Goal: Transaction & Acquisition: Purchase product/service

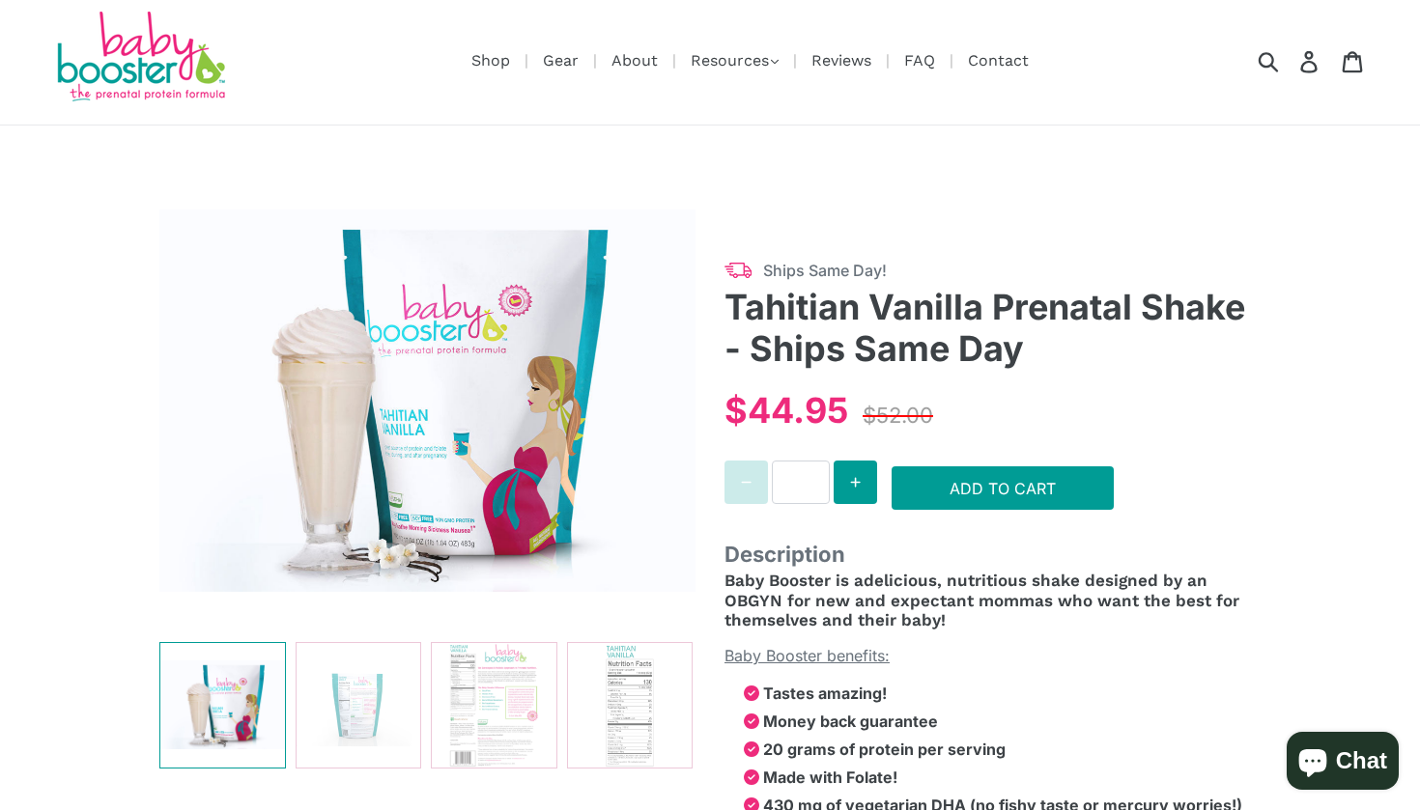
scroll to position [8, 0]
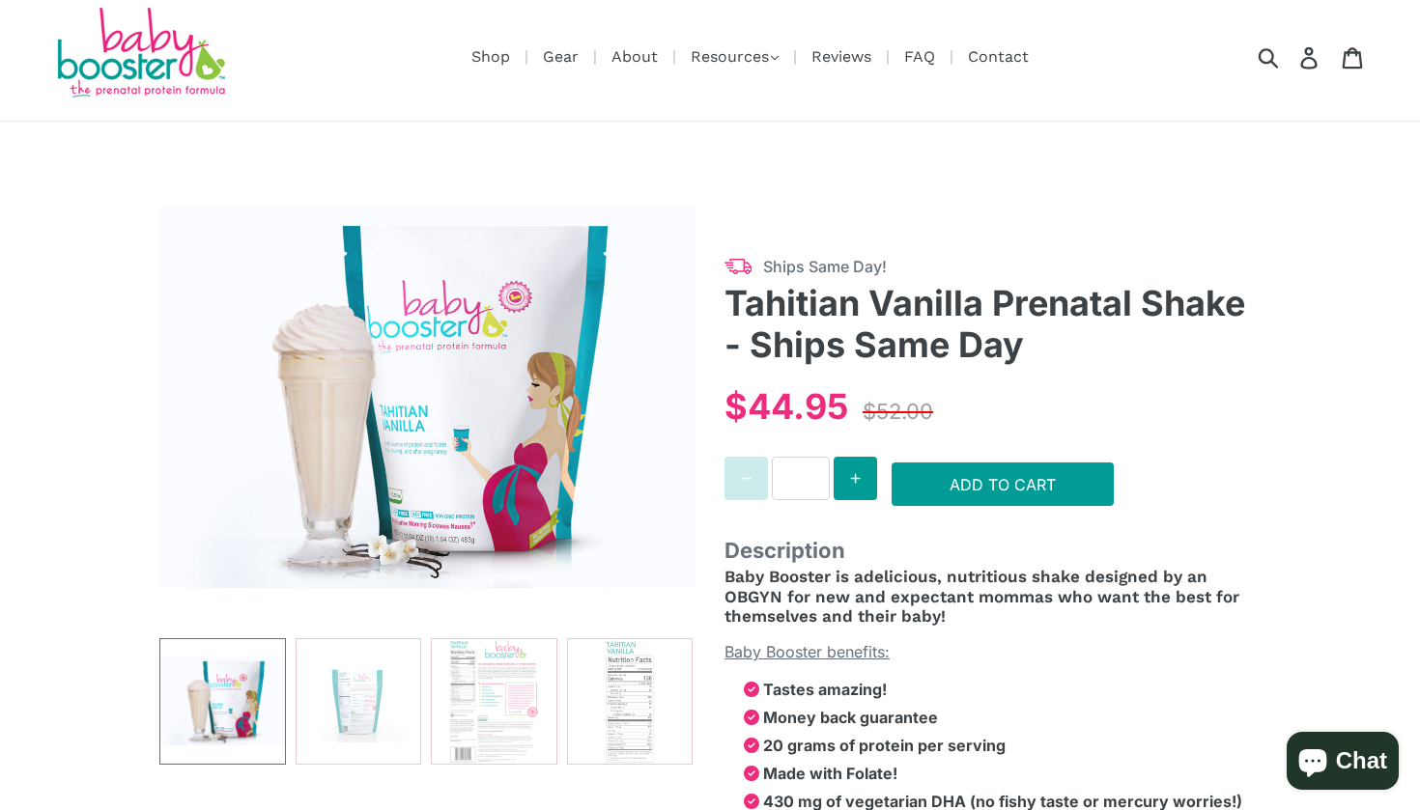
select select "******"
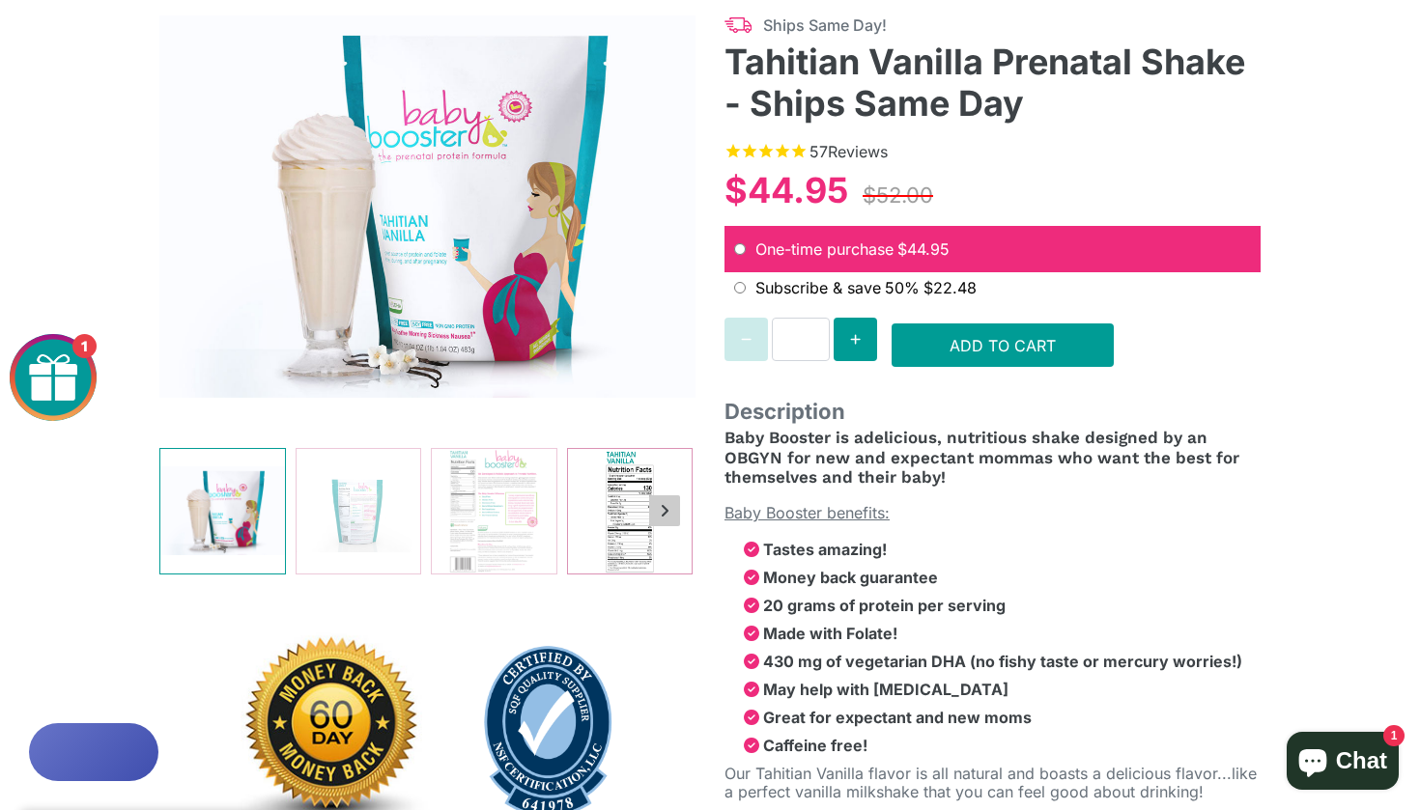
scroll to position [242, 0]
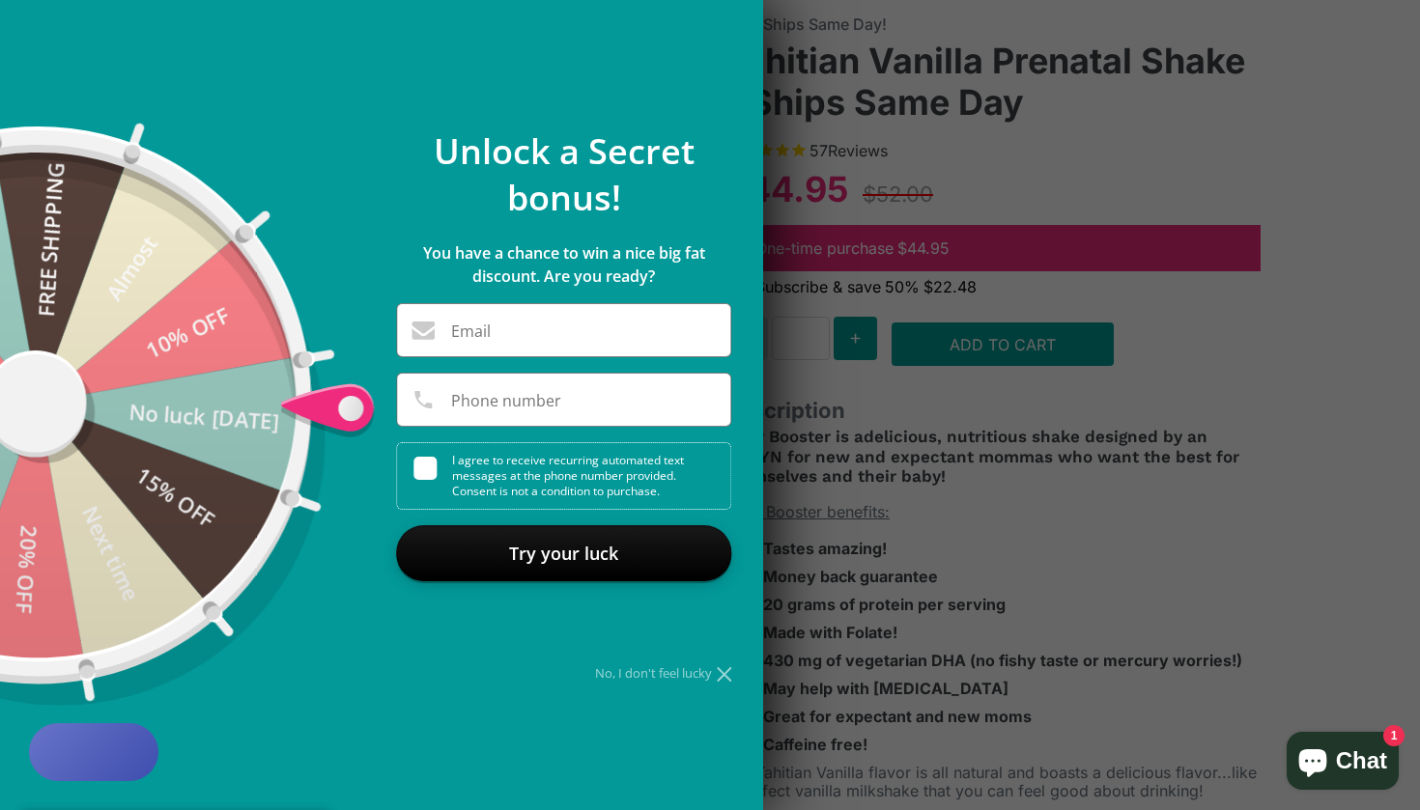
click at [728, 678] on icon at bounding box center [724, 674] width 14 height 14
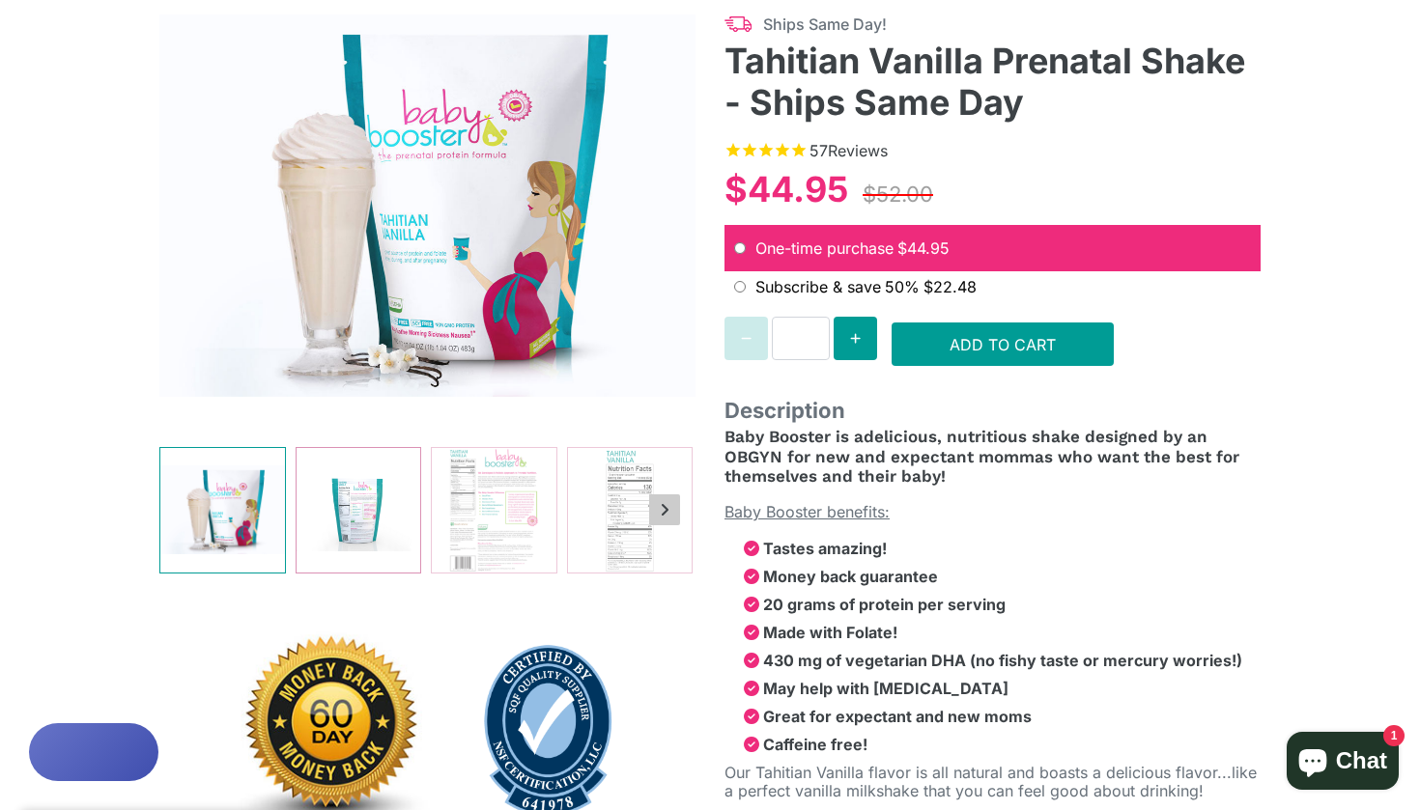
click at [362, 483] on img at bounding box center [359, 510] width 125 height 125
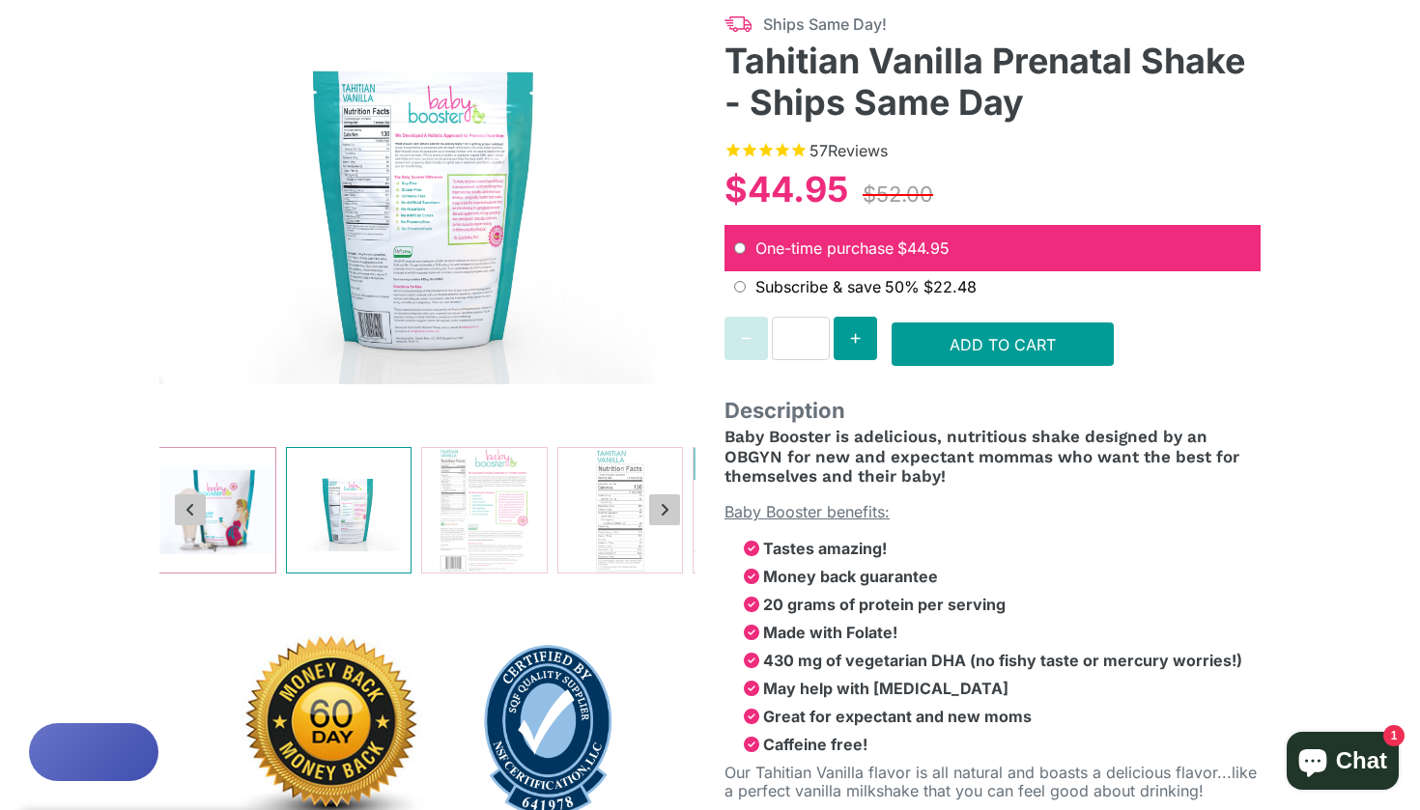
click at [231, 486] on img at bounding box center [213, 510] width 125 height 125
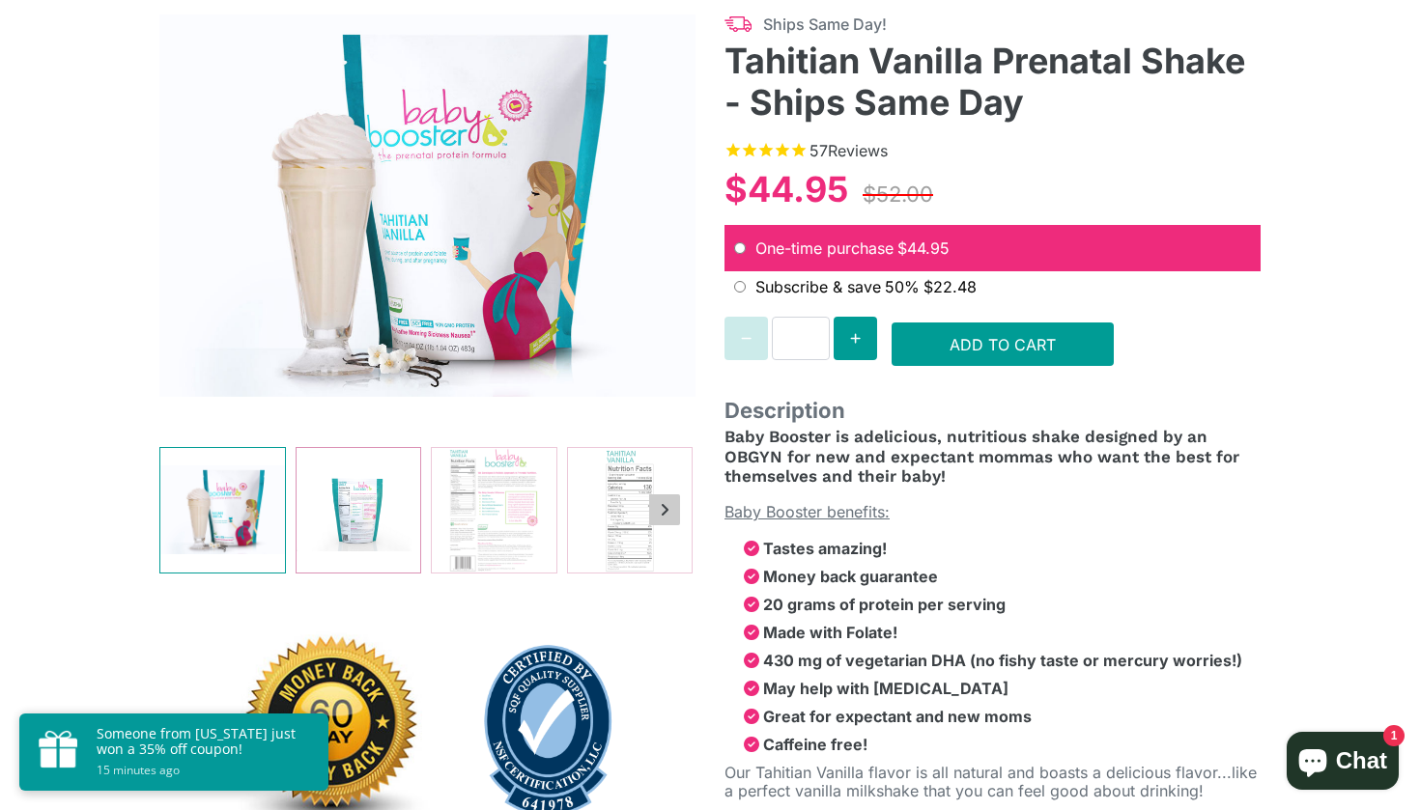
click at [345, 492] on img at bounding box center [359, 510] width 125 height 125
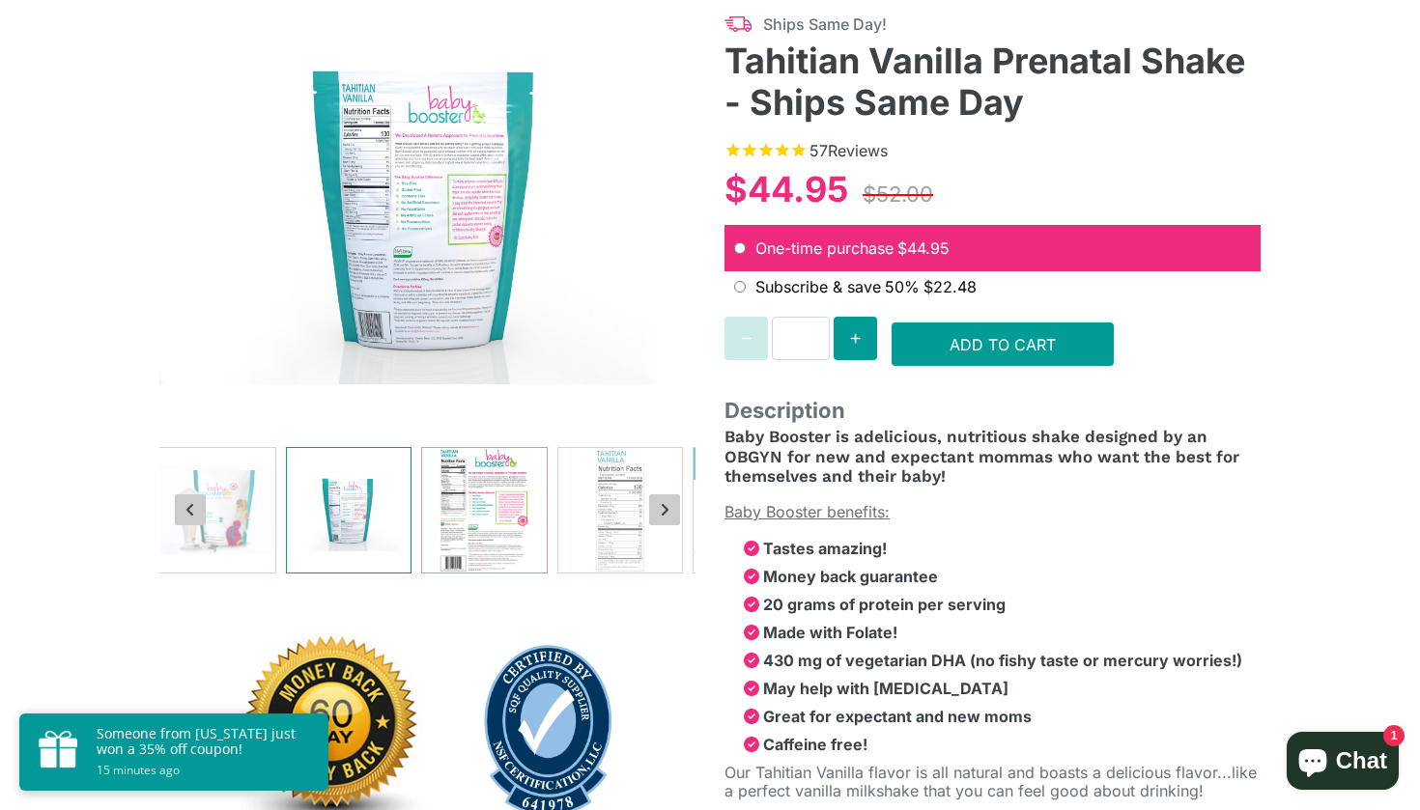
click at [470, 509] on img at bounding box center [484, 510] width 125 height 125
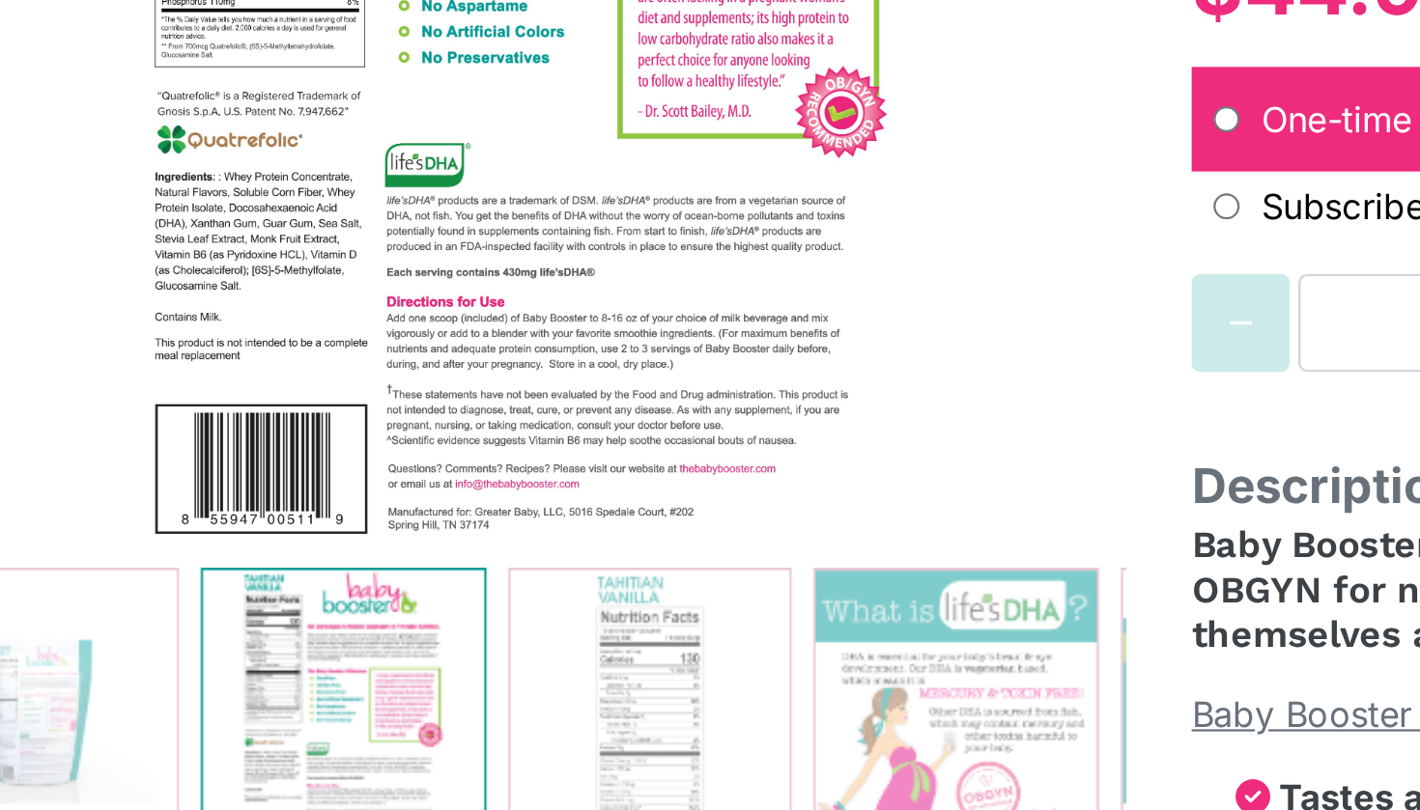
scroll to position [344, 0]
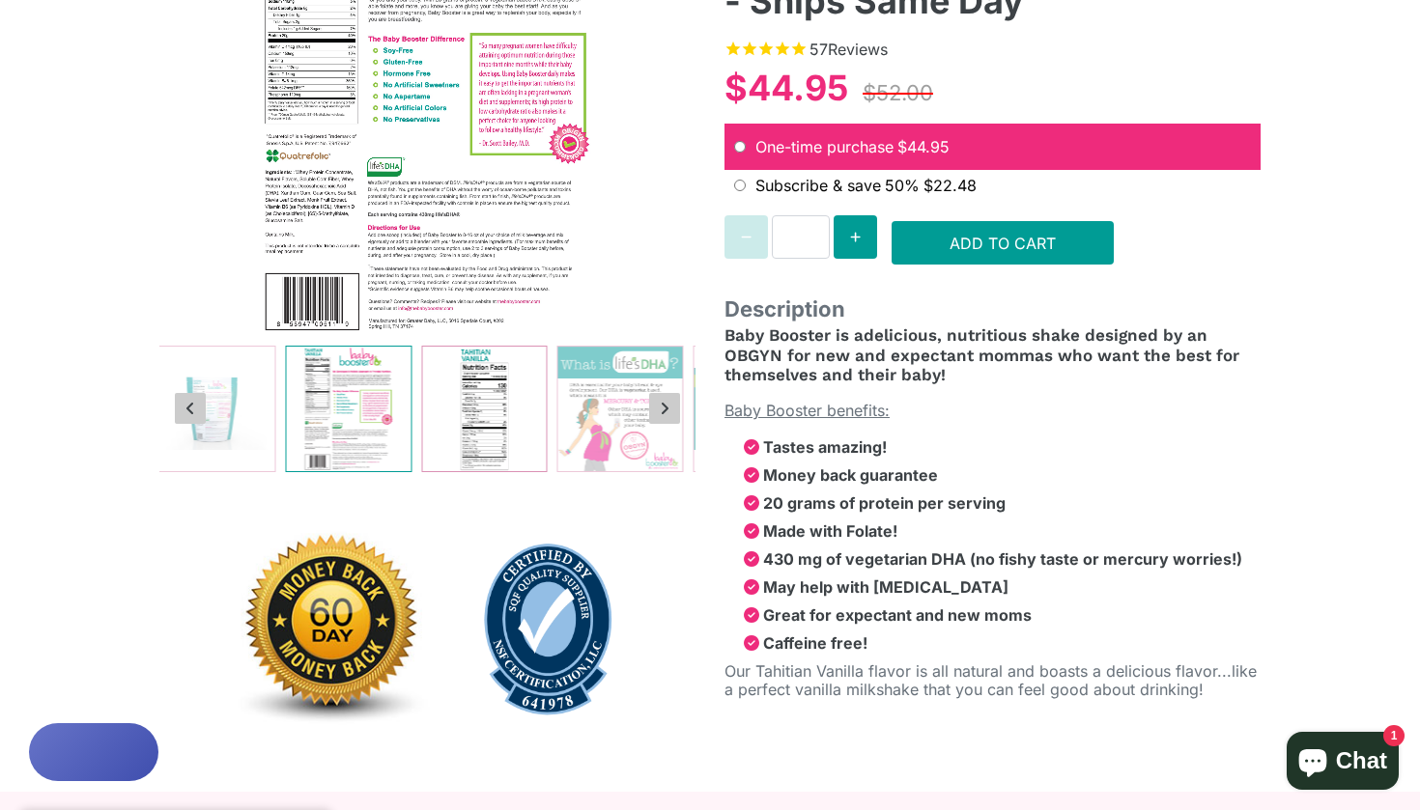
click at [499, 398] on img at bounding box center [484, 409] width 125 height 125
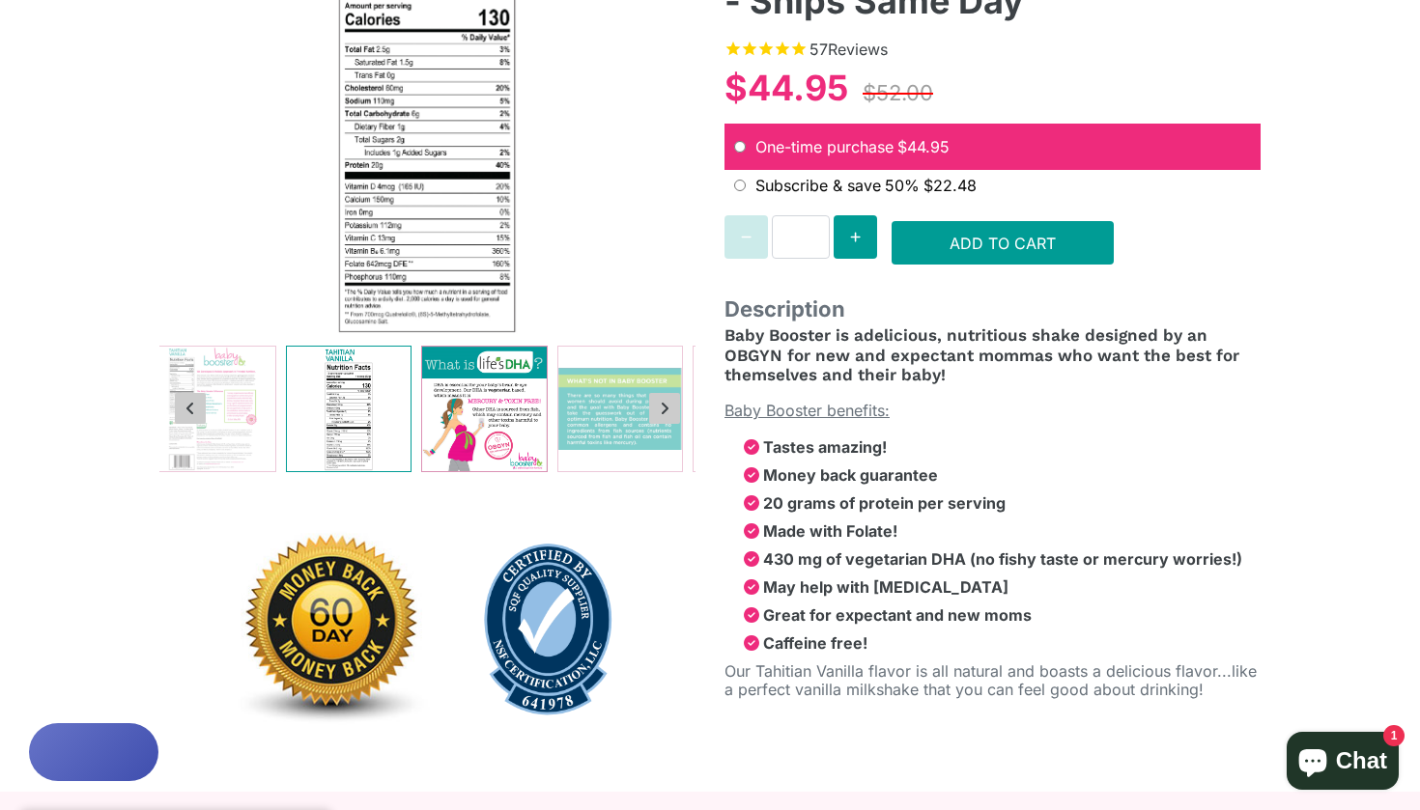
click at [518, 403] on img at bounding box center [484, 409] width 125 height 125
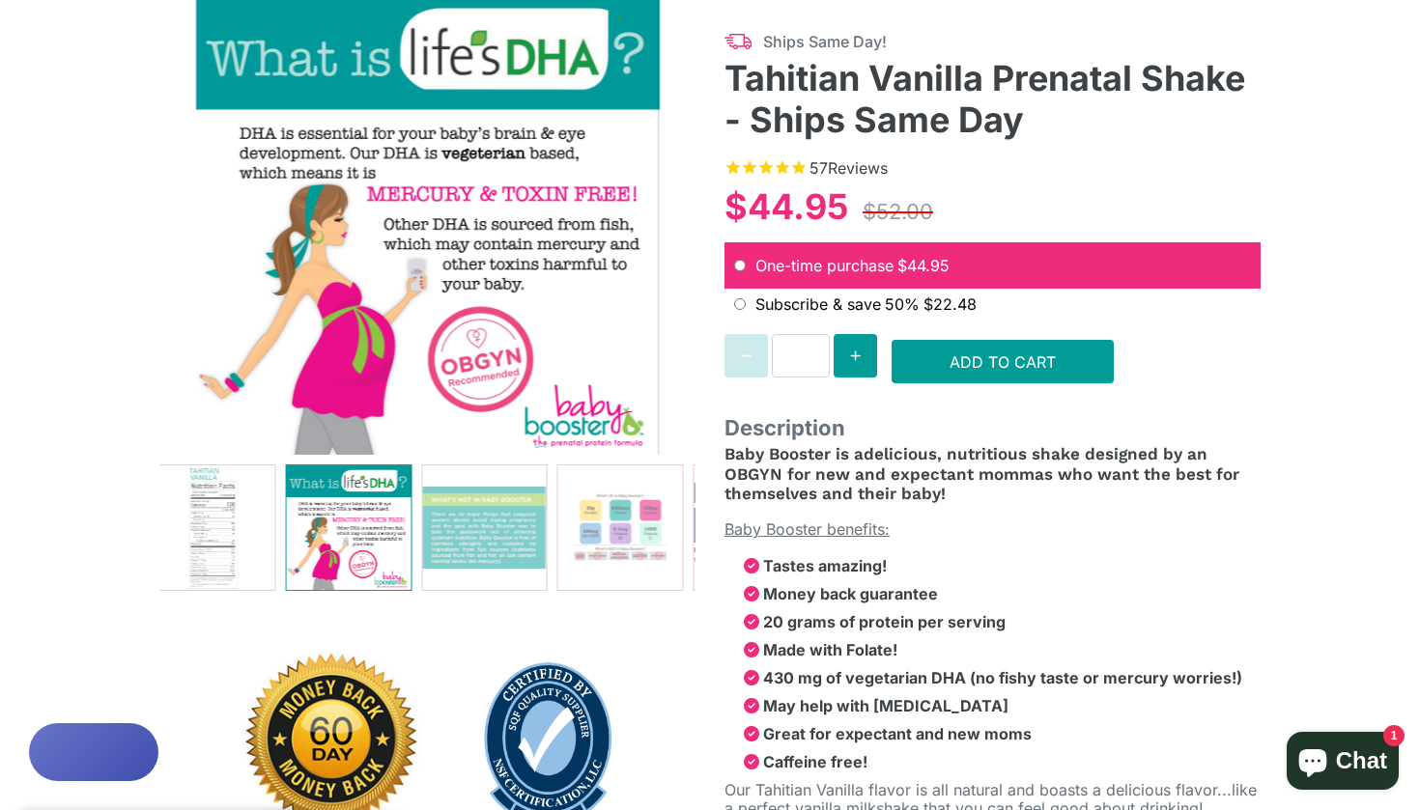
scroll to position [232, 0]
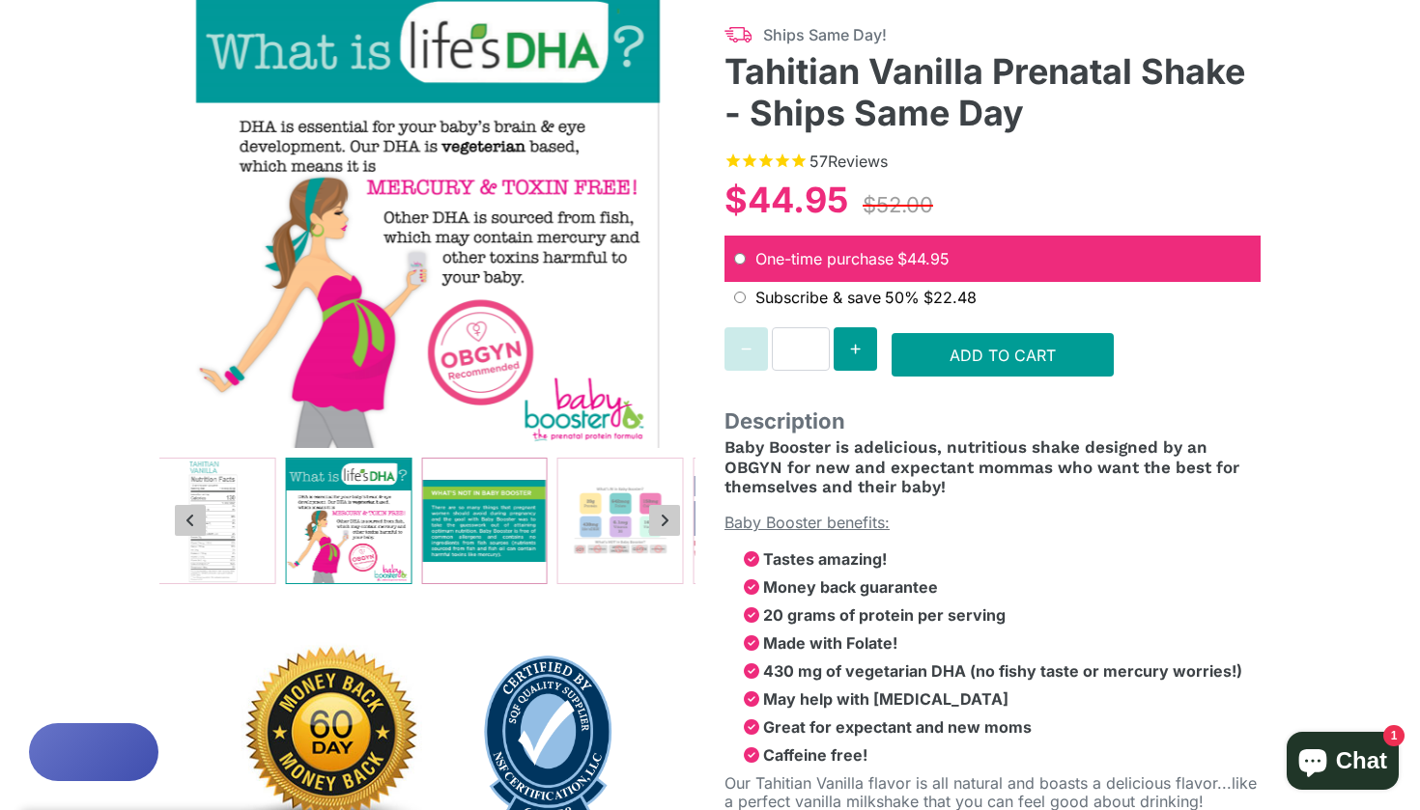
click at [499, 504] on img at bounding box center [484, 521] width 125 height 125
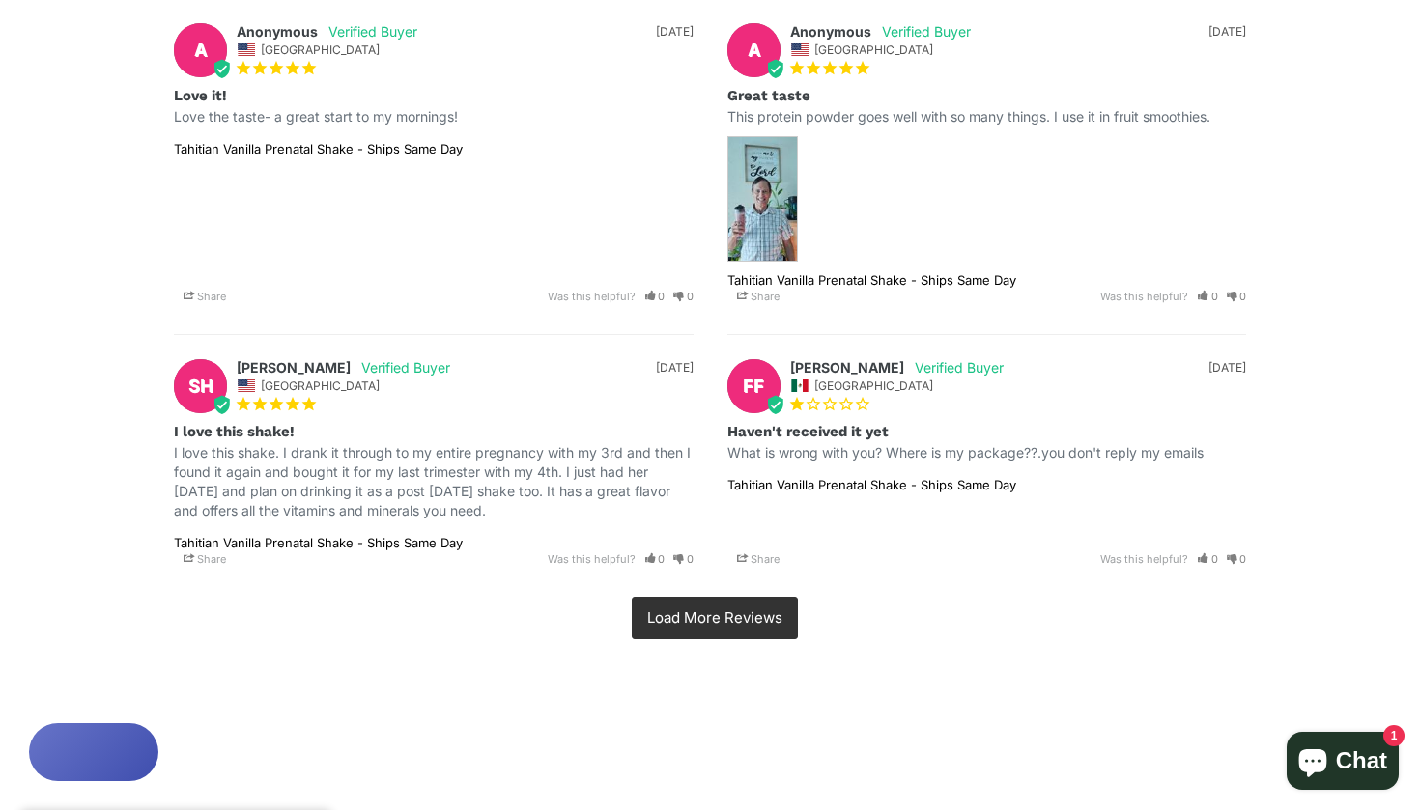
scroll to position [3990, 0]
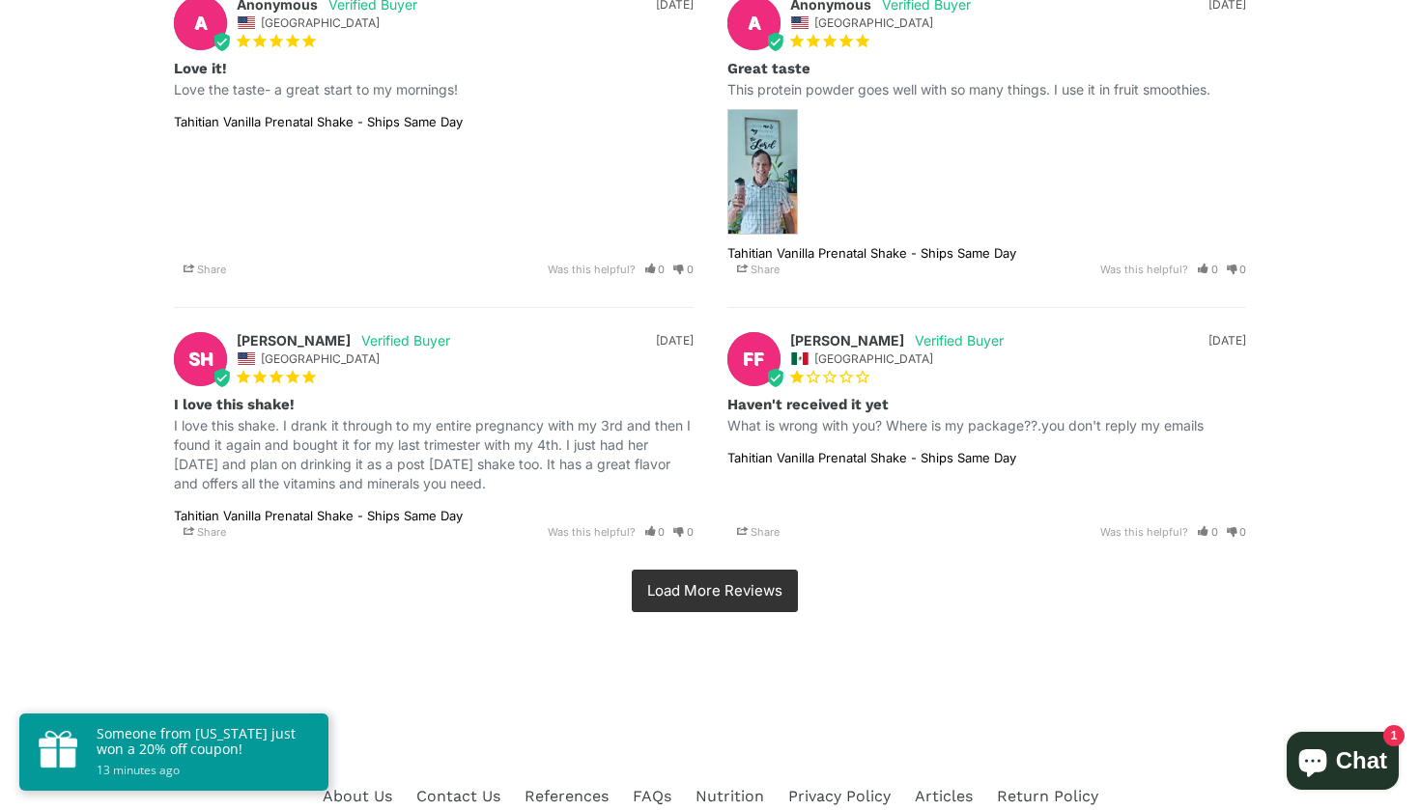
drag, startPoint x: 1029, startPoint y: 25, endPoint x: 1281, endPoint y: 481, distance: 520.9
